Goal: Manage account settings

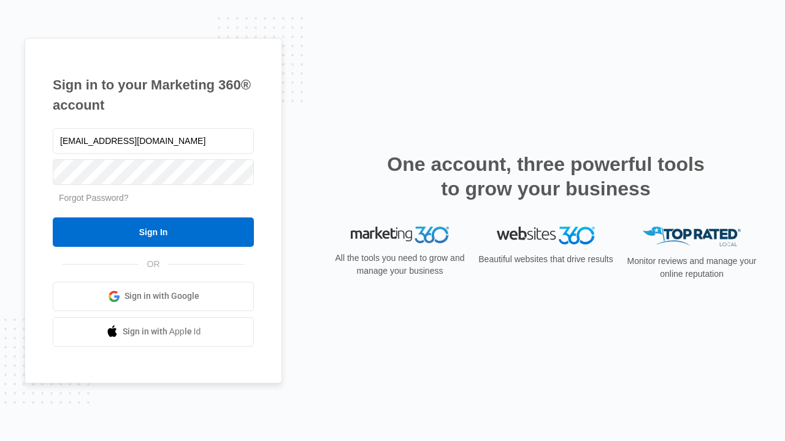
type input "[EMAIL_ADDRESS][DOMAIN_NAME]"
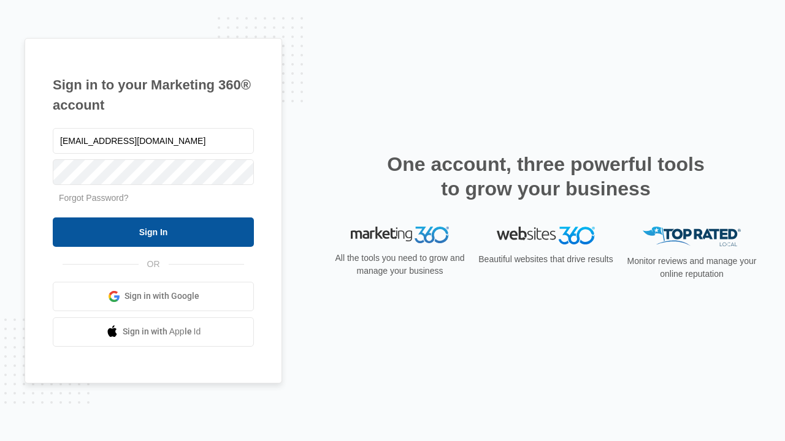
click at [153, 232] on input "Sign In" at bounding box center [153, 232] width 201 height 29
